Goal: Task Accomplishment & Management: Complete application form

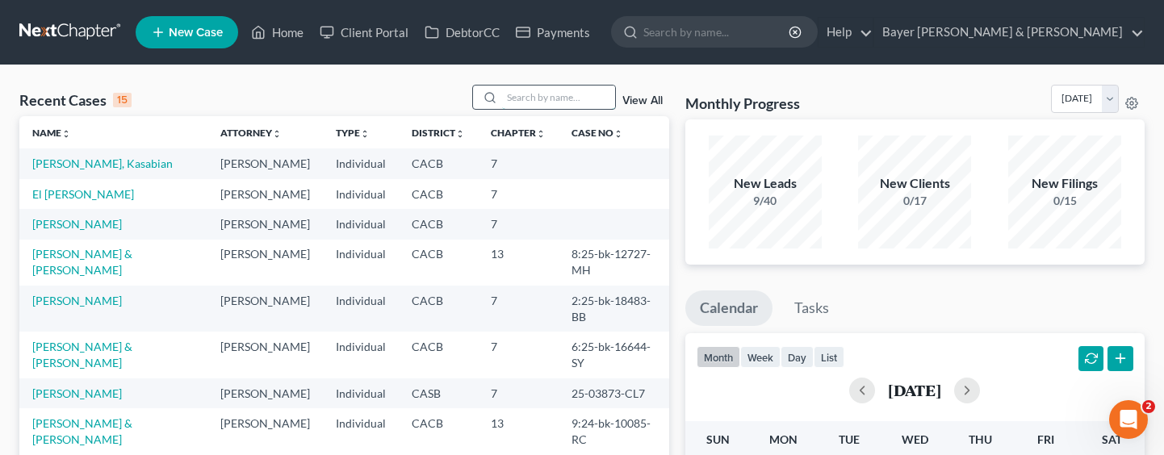
click at [541, 91] on input "search" at bounding box center [558, 97] width 113 height 23
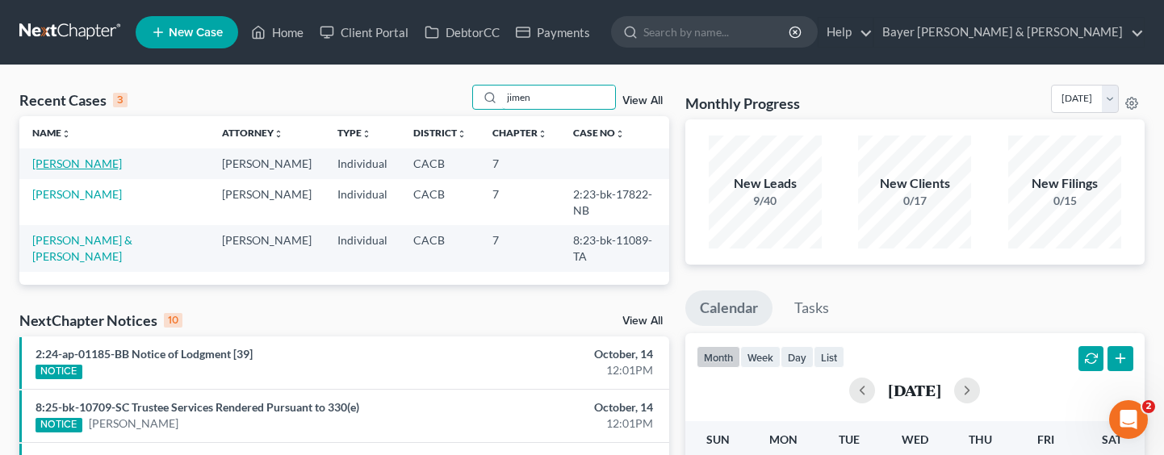
type input "jimen"
click at [56, 160] on link "Jimenez, Edgar" at bounding box center [77, 164] width 90 height 14
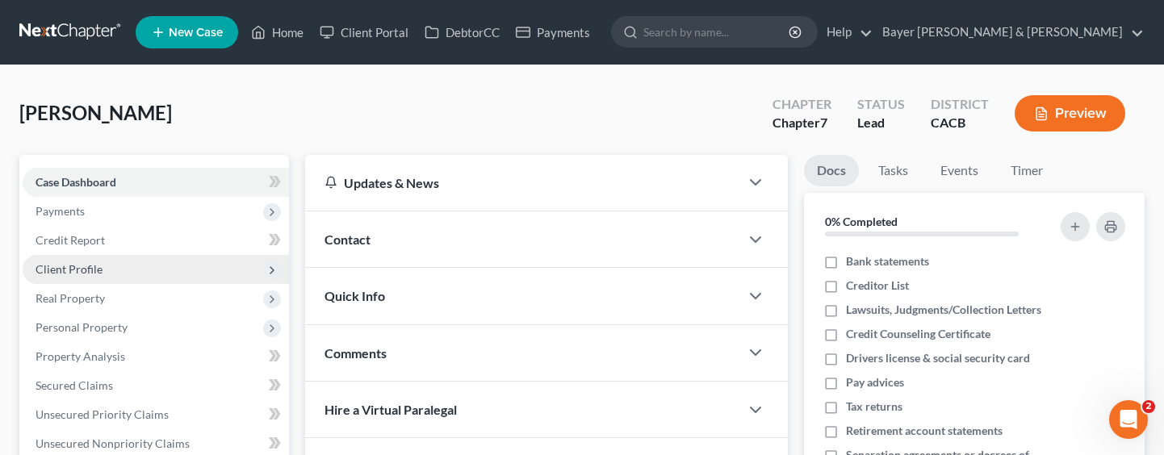
click at [119, 262] on span "Client Profile" at bounding box center [156, 269] width 266 height 29
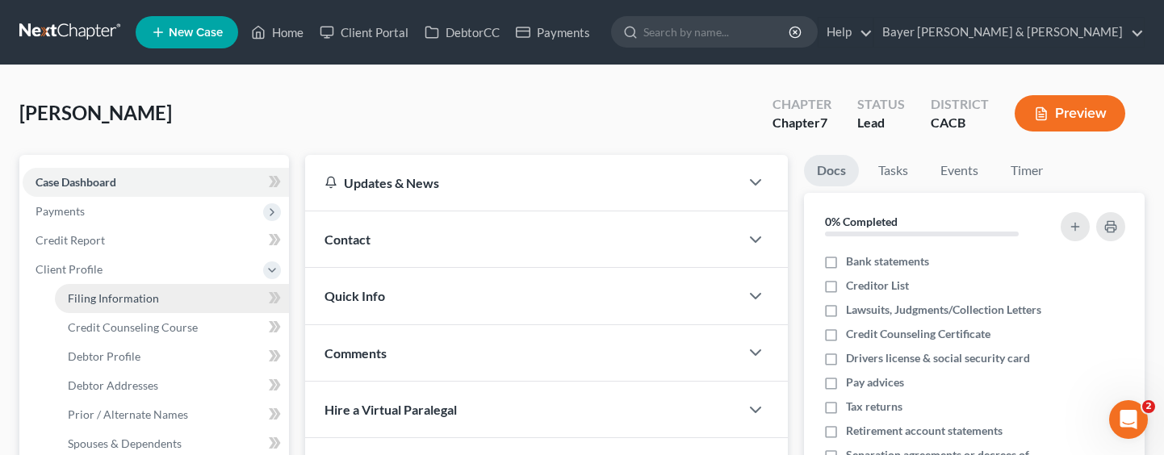
click at [169, 301] on link "Filing Information" at bounding box center [172, 298] width 234 height 29
select select "1"
select select "0"
select select "4"
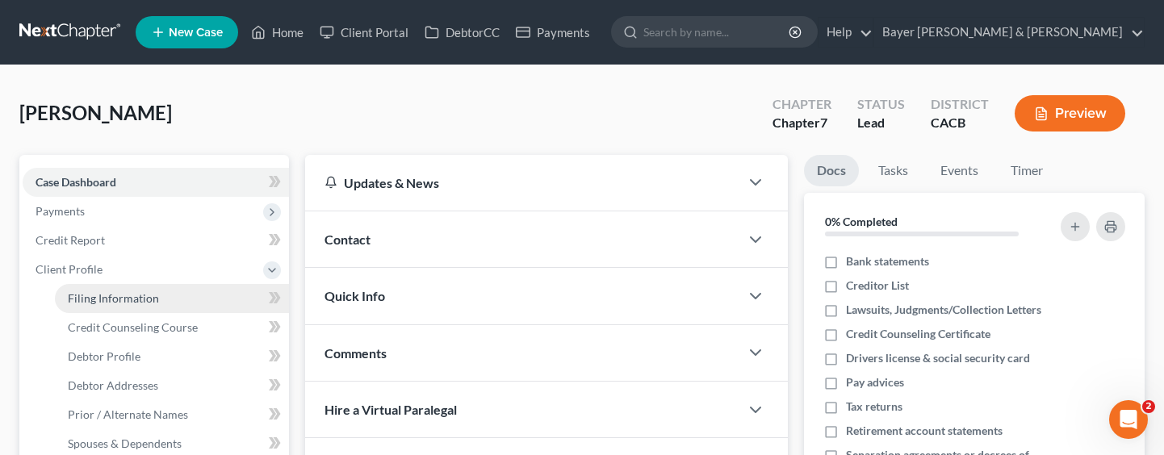
select select "0"
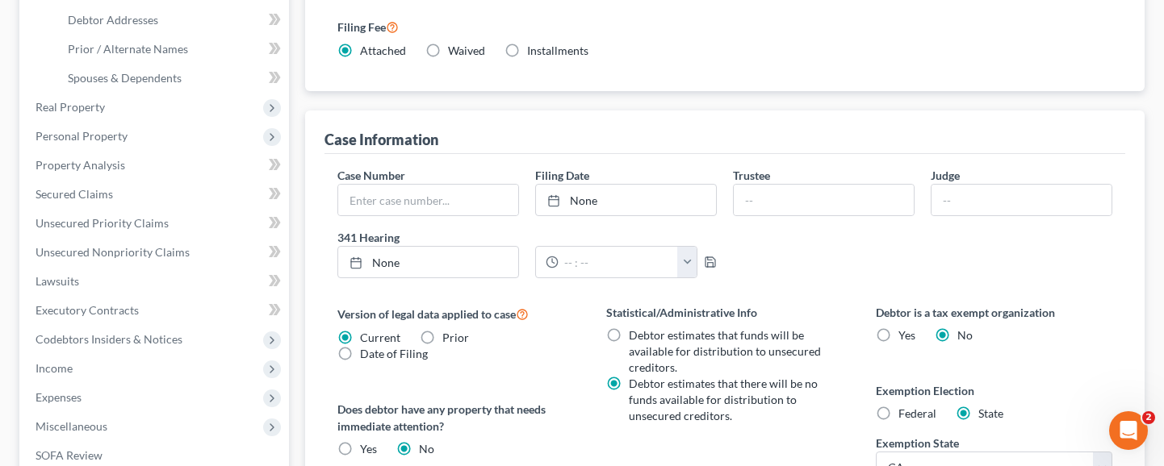
scroll to position [403, 0]
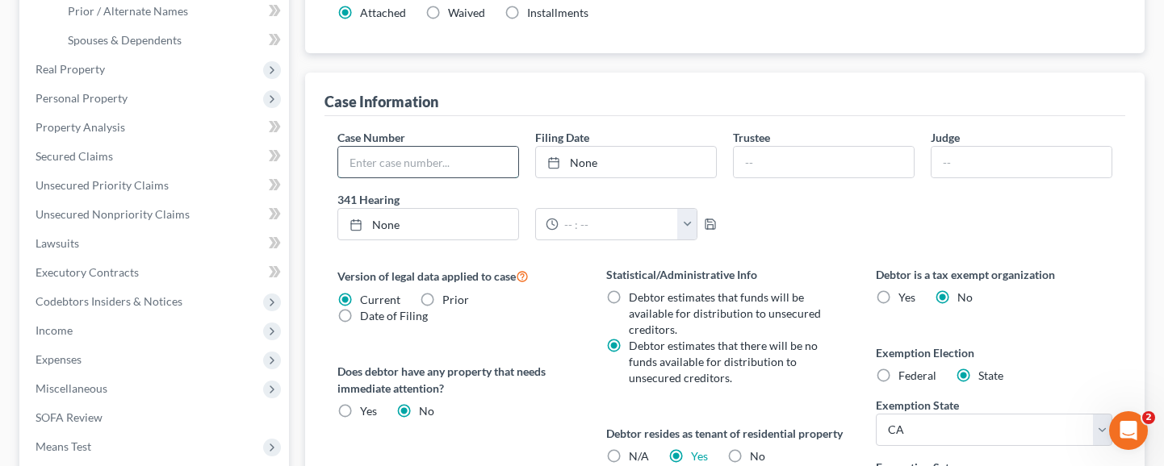
click at [481, 160] on input "text" at bounding box center [428, 162] width 180 height 31
type input "2:25-bk-19114-BR"
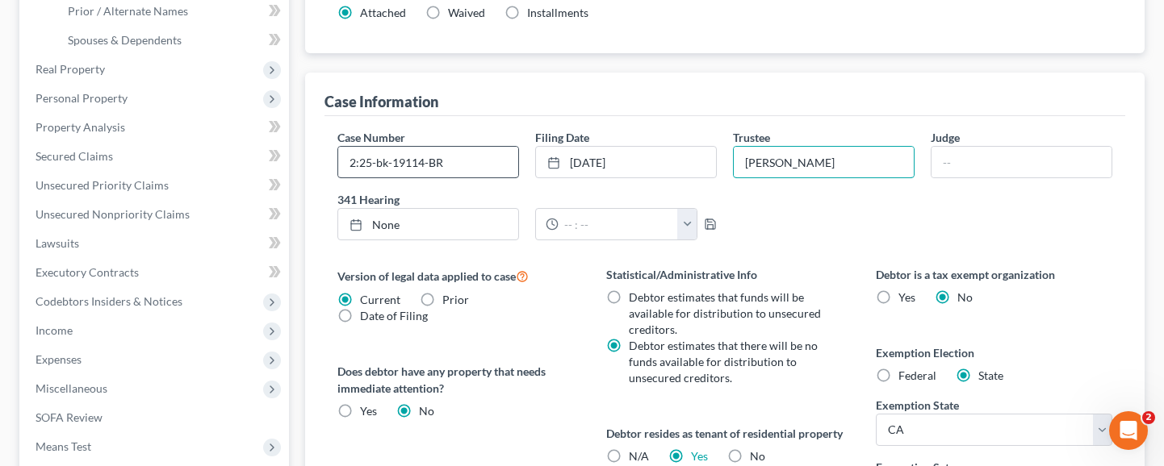
type input "David M Goodrich"
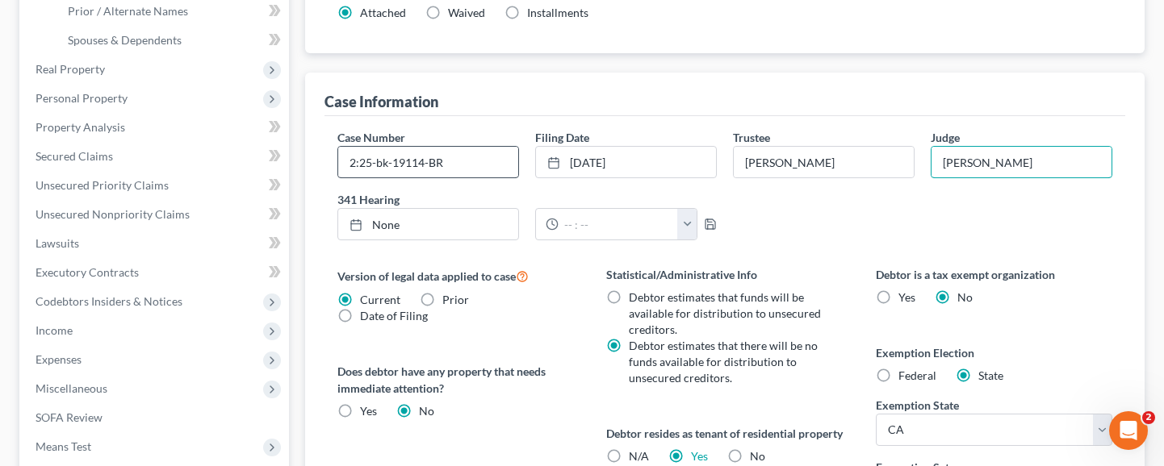
type input "Barry Russell"
type input "10/14/2025"
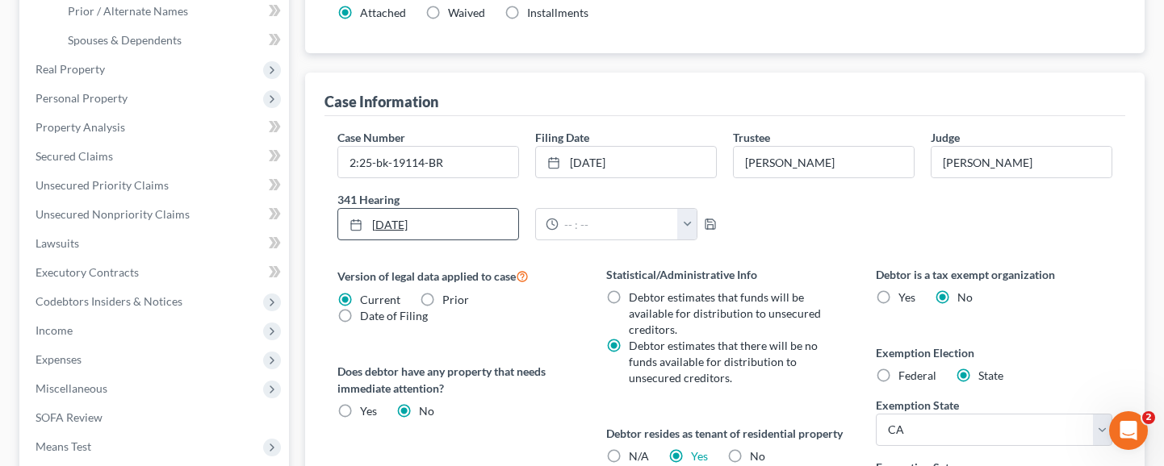
click at [498, 218] on link "10/14/2025" at bounding box center [428, 224] width 180 height 31
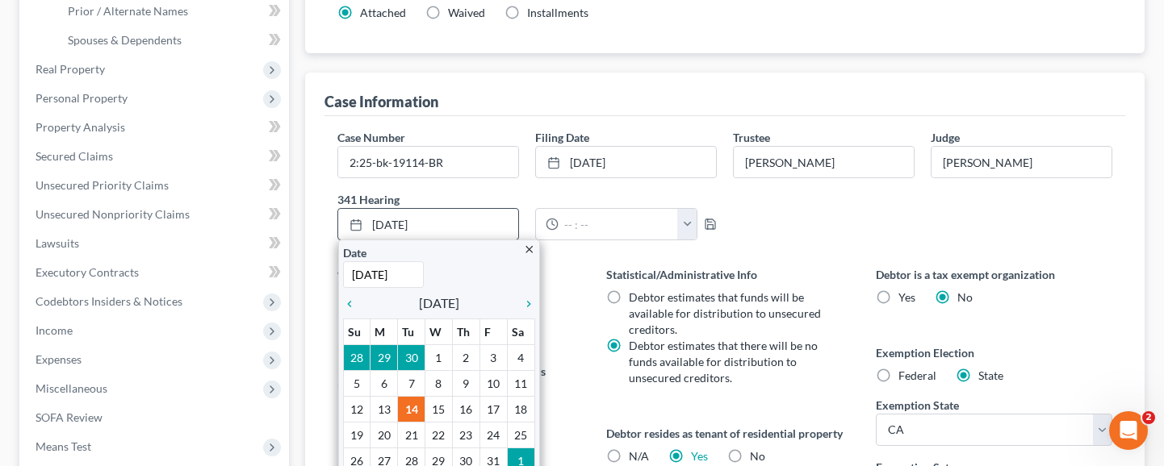
click at [537, 301] on div "close Date 10/14/2025 Time 12:00 AM chevron_left October 2025 chevron_right Su …" at bounding box center [439, 361] width 202 height 242
click at [520, 300] on icon "chevron_right" at bounding box center [524, 304] width 21 height 13
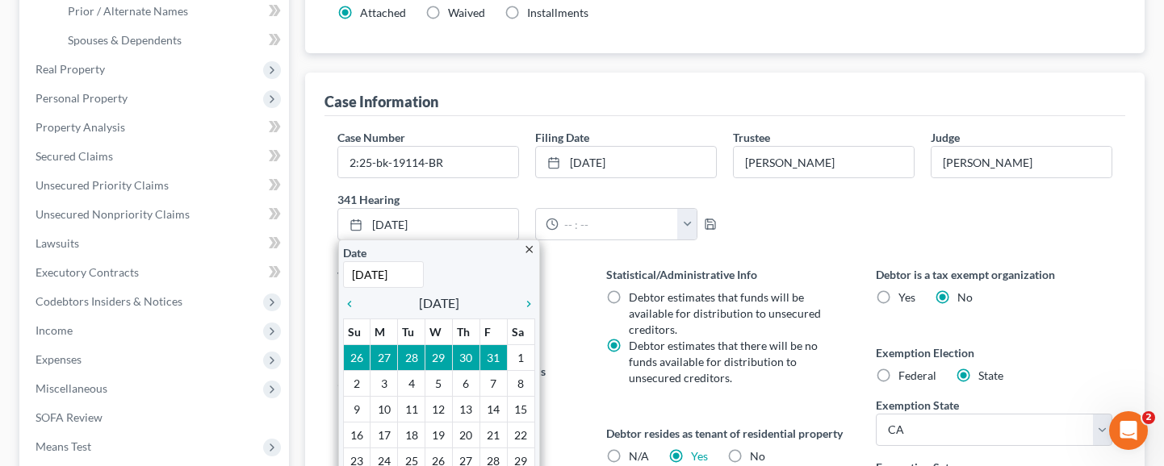
drag, startPoint x: 443, startPoint y: 434, endPoint x: 462, endPoint y: 427, distance: 20.7
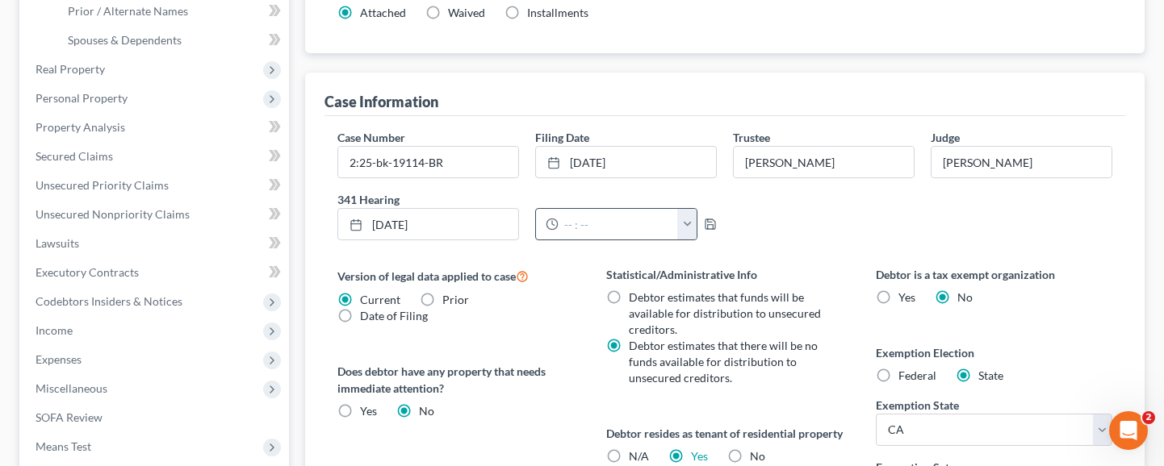
click at [689, 224] on button "button" at bounding box center [686, 224] width 19 height 31
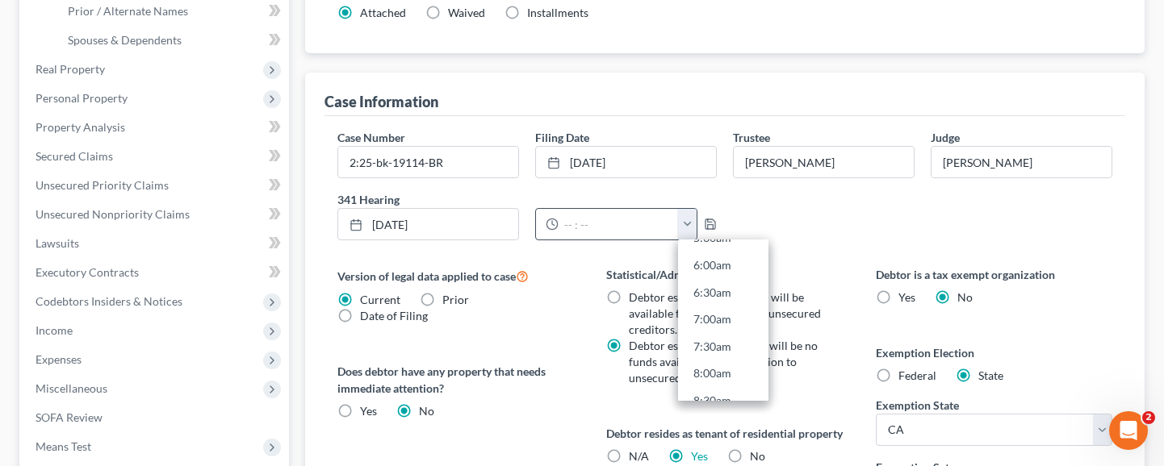
scroll to position [323, 0]
click at [729, 370] on link "8:00am" at bounding box center [723, 370] width 90 height 27
type input "8:00am"
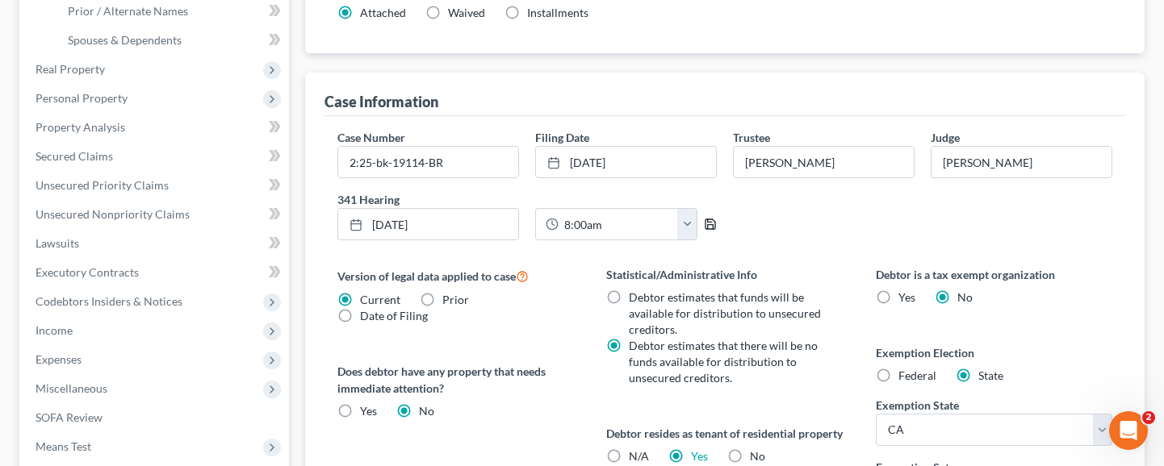
click at [709, 224] on icon "button" at bounding box center [710, 224] width 13 height 13
click at [712, 227] on icon "button" at bounding box center [710, 224] width 13 height 13
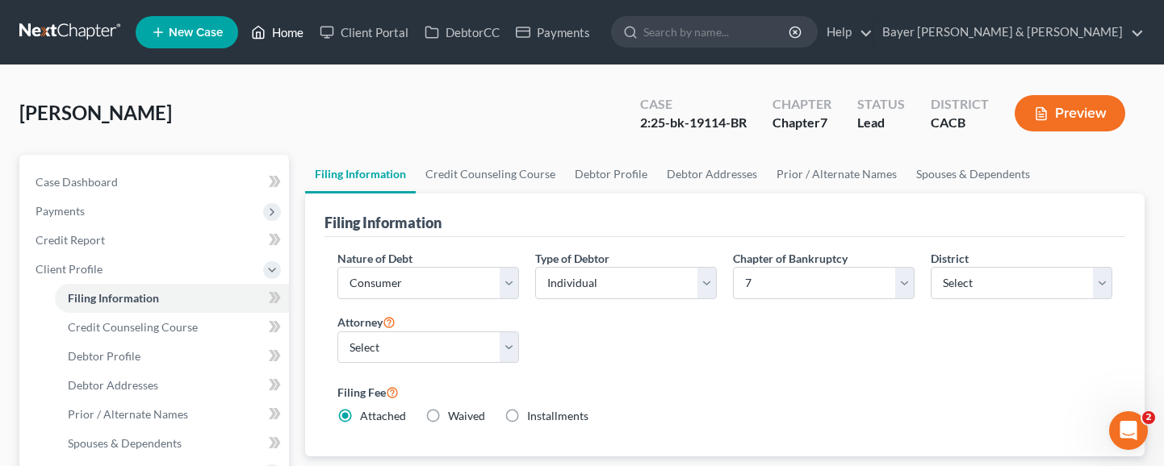
click at [286, 33] on link "Home" at bounding box center [277, 32] width 69 height 29
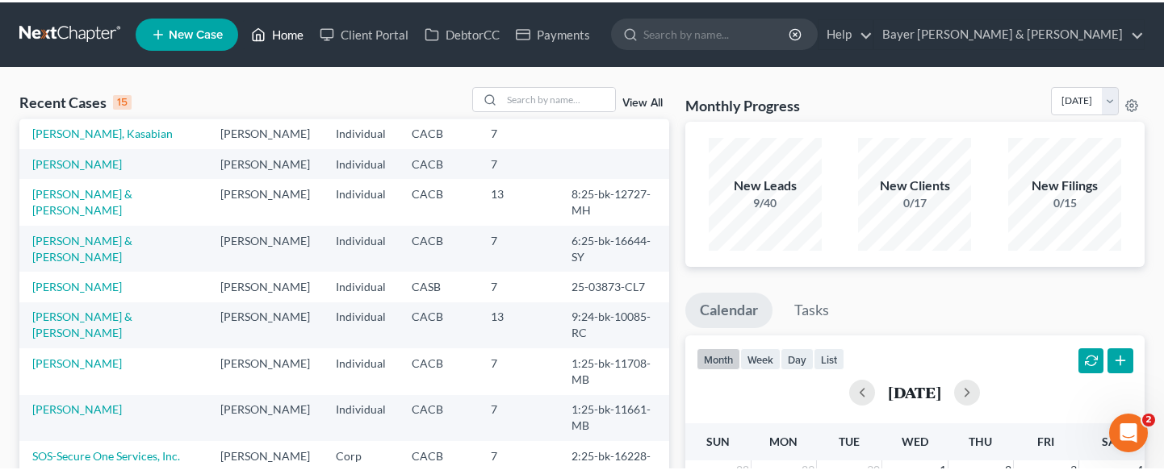
scroll to position [161, 0]
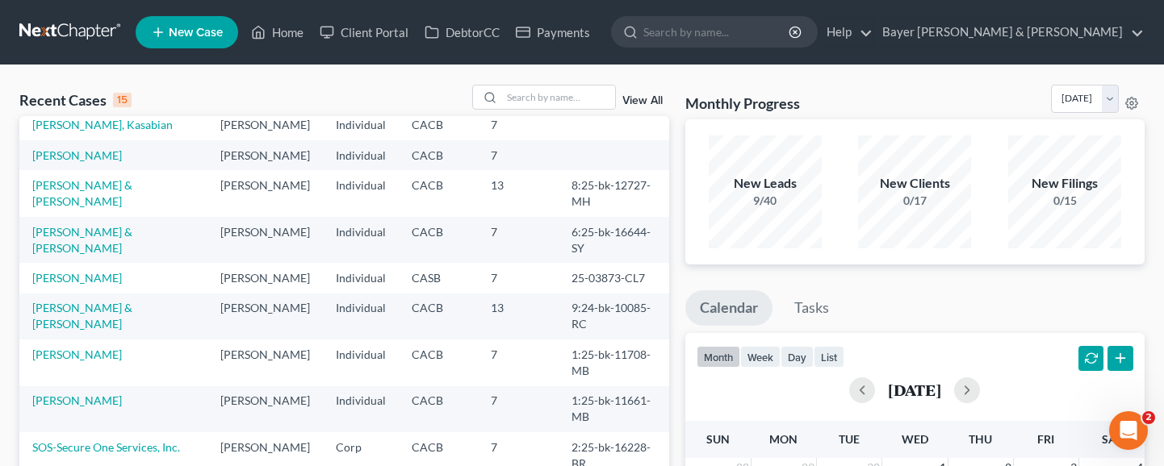
drag, startPoint x: 21, startPoint y: 65, endPoint x: 2, endPoint y: 66, distance: 18.6
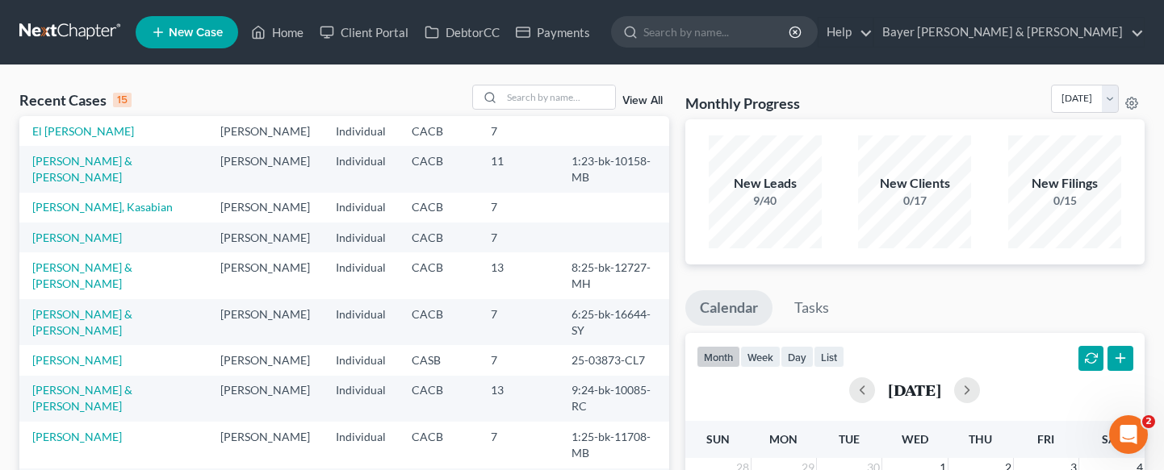
scroll to position [0, 0]
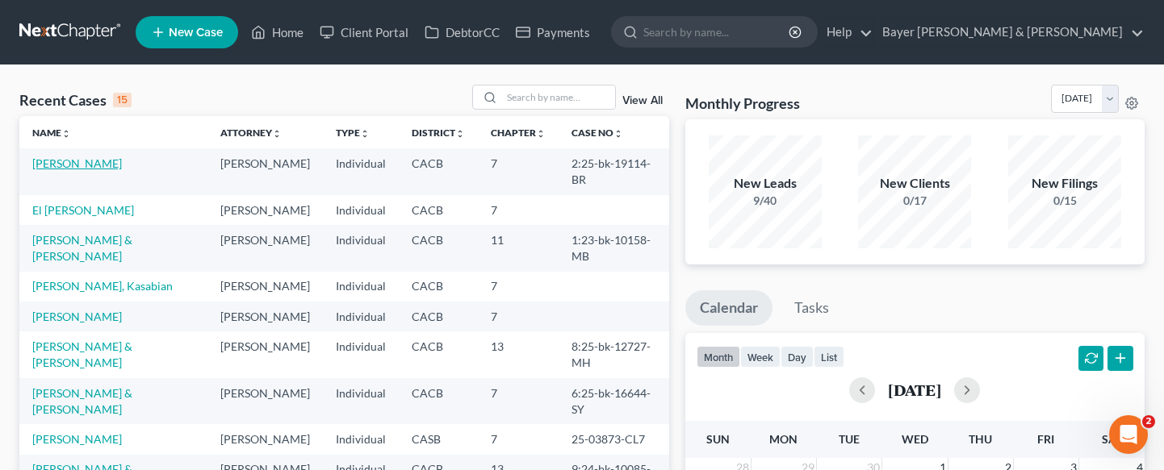
click at [98, 164] on link "Jimenez, Edgar" at bounding box center [77, 164] width 90 height 14
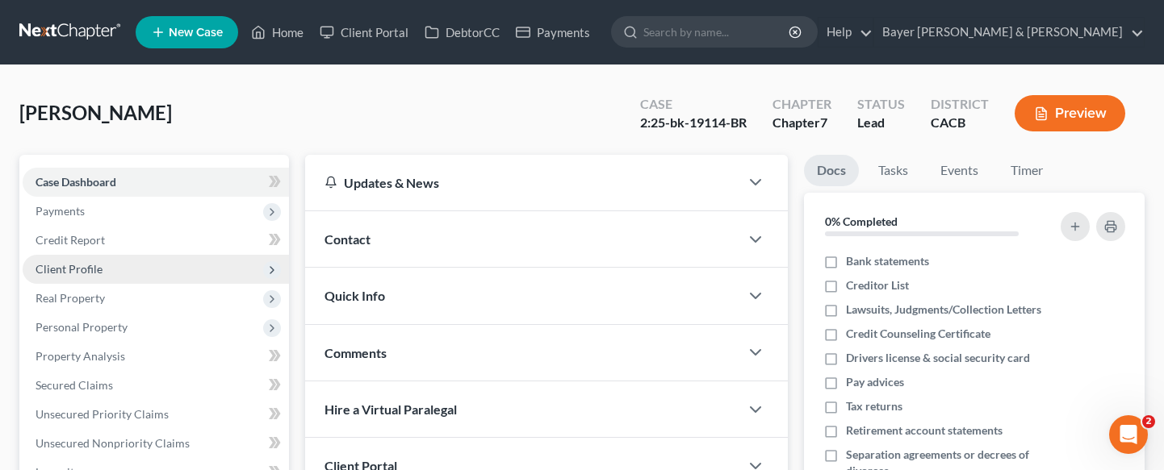
click at [125, 277] on span "Client Profile" at bounding box center [156, 269] width 266 height 29
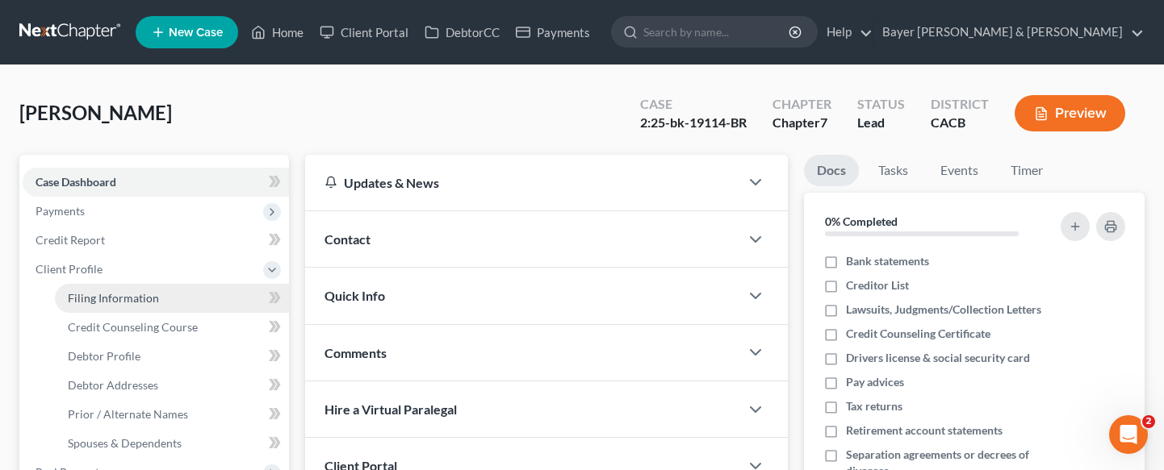
click at [149, 299] on span "Filing Information" at bounding box center [113, 298] width 91 height 14
select select "1"
select select "0"
select select "7"
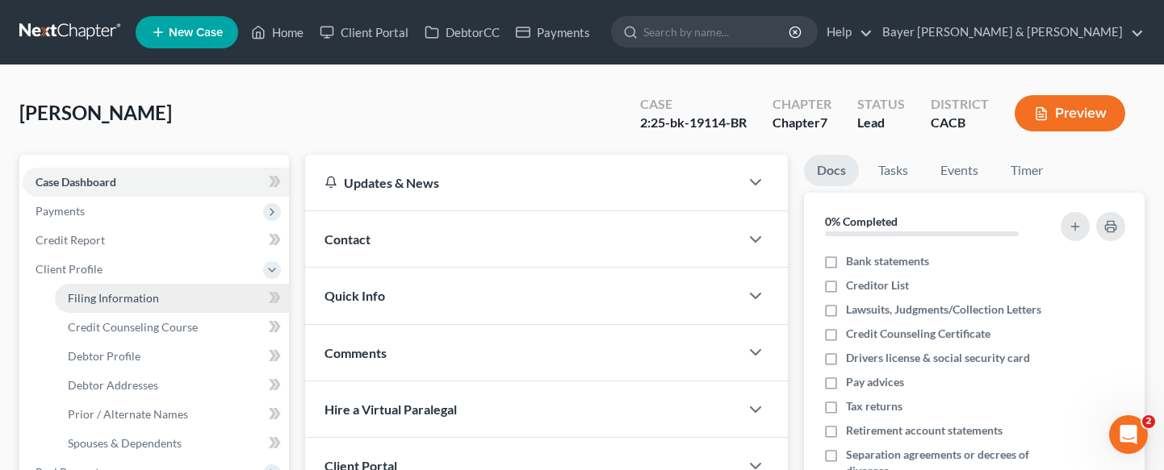
select select "1"
select select "4"
select select "0"
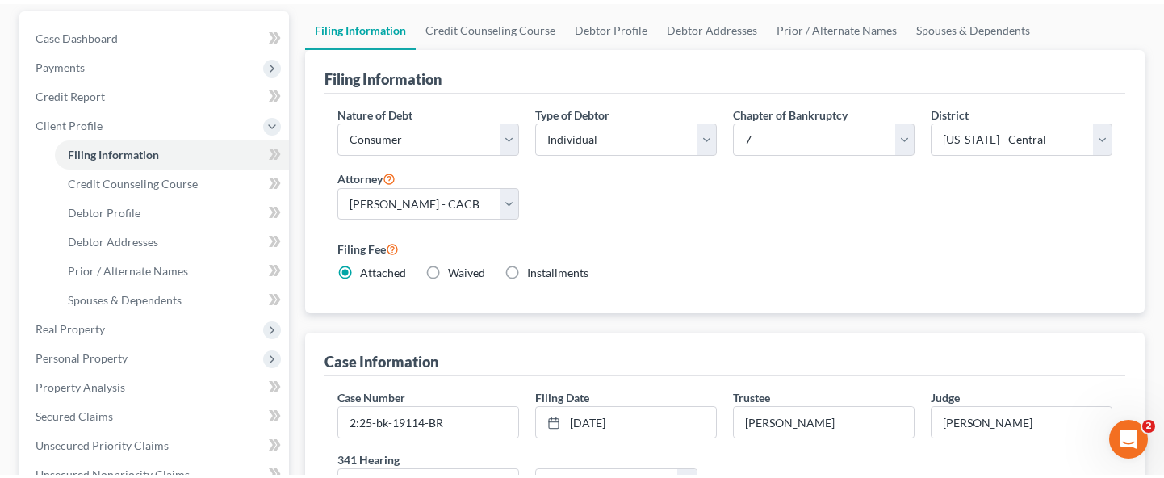
scroll to position [323, 0]
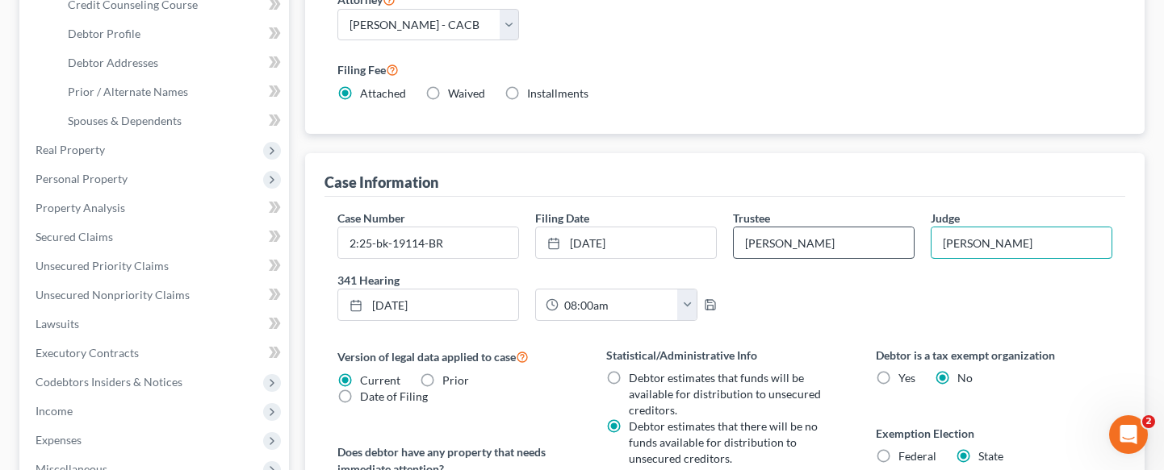
drag, startPoint x: 1018, startPoint y: 245, endPoint x: 910, endPoint y: 242, distance: 108.2
click at [910, 242] on div "Case Number 2:25-bk-19114-BR Filing Date 10/14/2025 close Date 10/14/2025 Time …" at bounding box center [725, 272] width 792 height 124
type input "Neil Bason"
click at [499, 246] on input "2:25-bk-19114-BR" at bounding box center [428, 243] width 180 height 31
type input "2:25-bk-19114-NB"
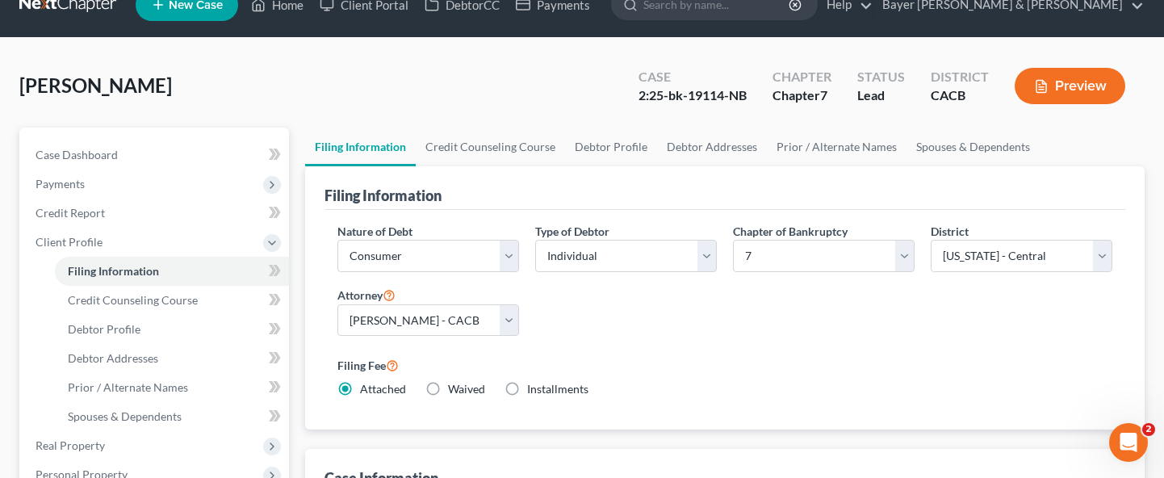
scroll to position [0, 0]
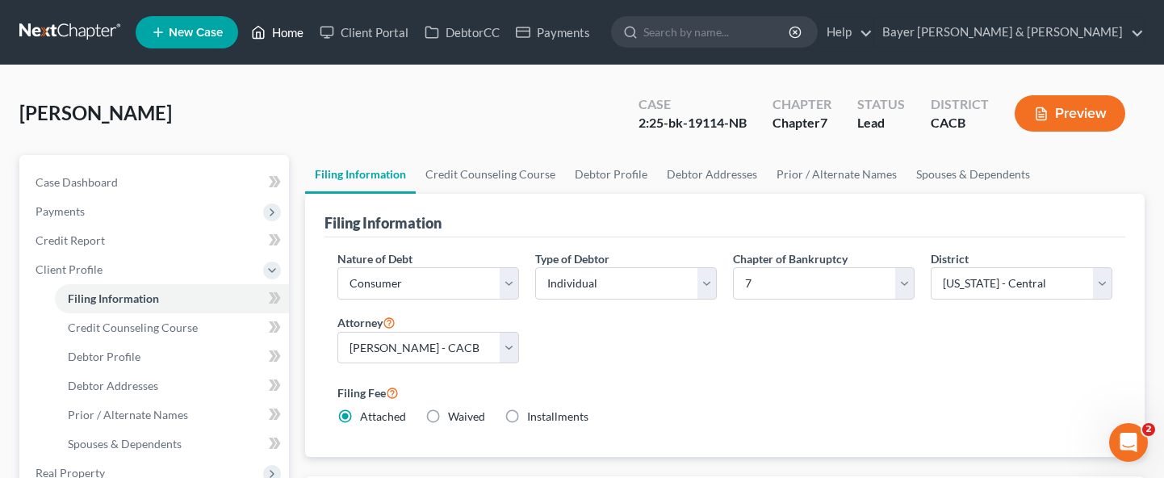
click at [294, 30] on link "Home" at bounding box center [277, 32] width 69 height 29
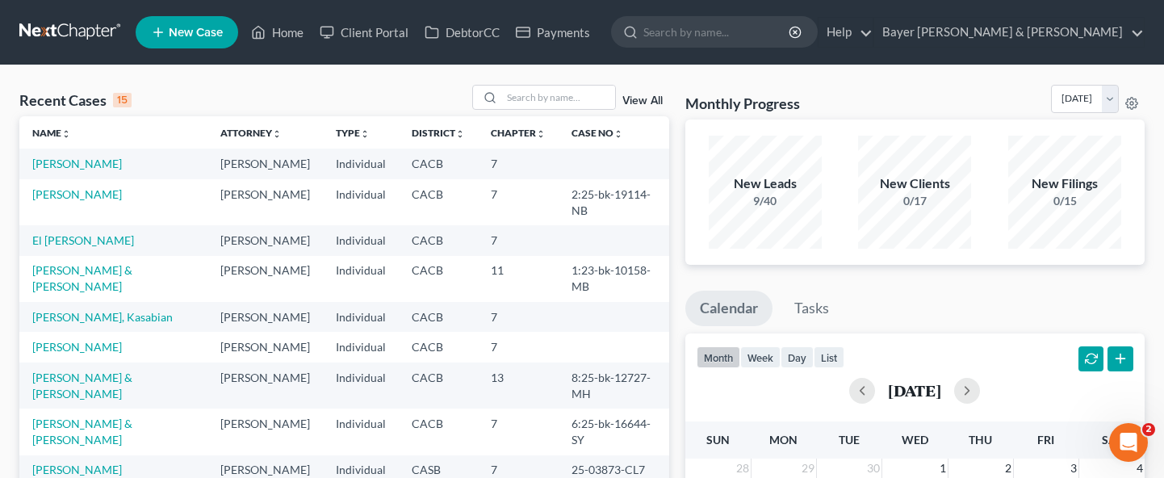
click at [1045, 32] on link "Bayer Wishman & Leotta" at bounding box center [1009, 32] width 270 height 29
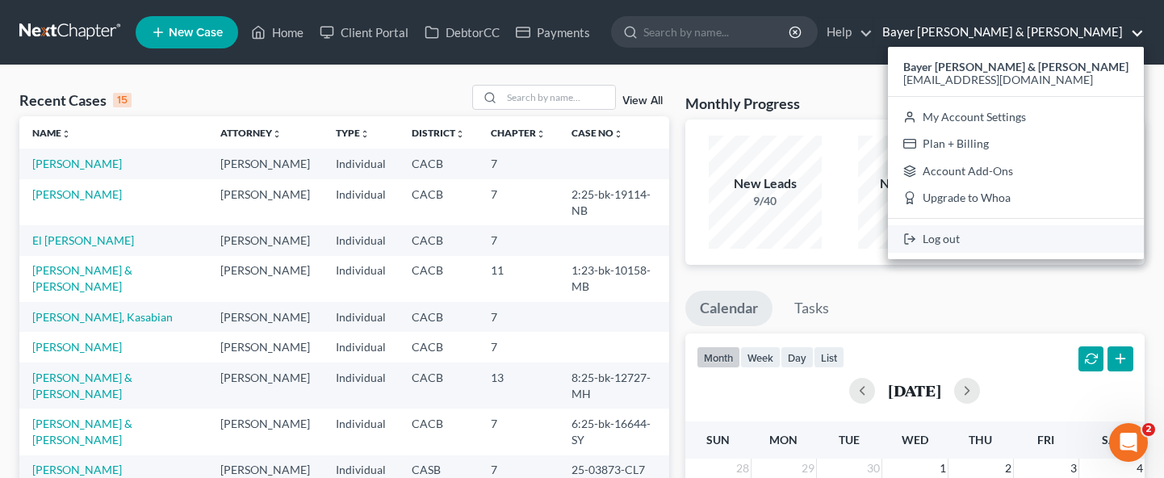
click at [1056, 245] on link "Log out" at bounding box center [1016, 238] width 256 height 27
